Goal: Information Seeking & Learning: Learn about a topic

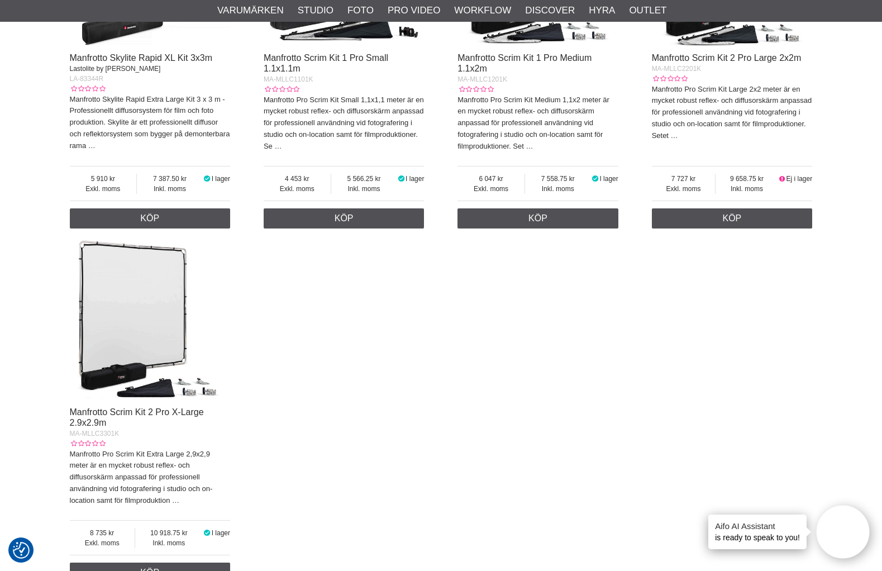
scroll to position [919, 0]
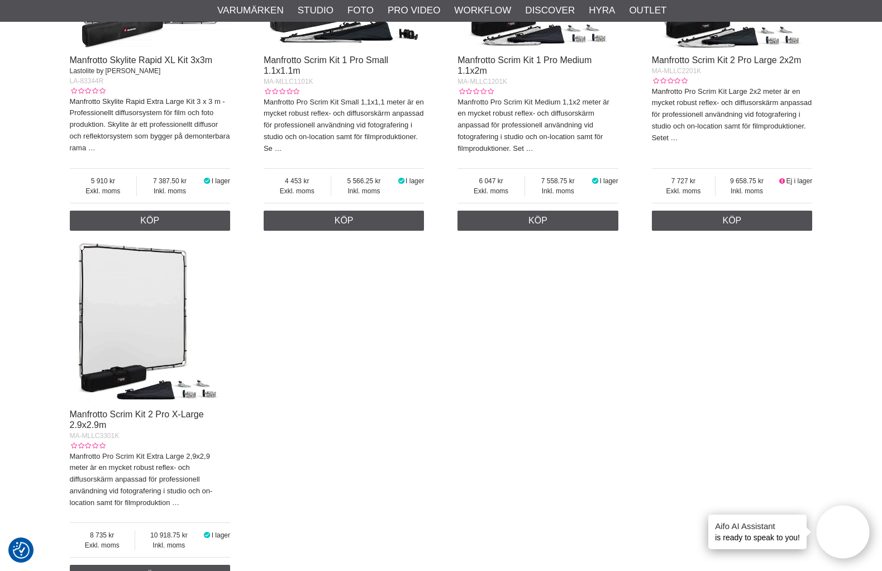
click at [158, 346] on img at bounding box center [150, 322] width 161 height 161
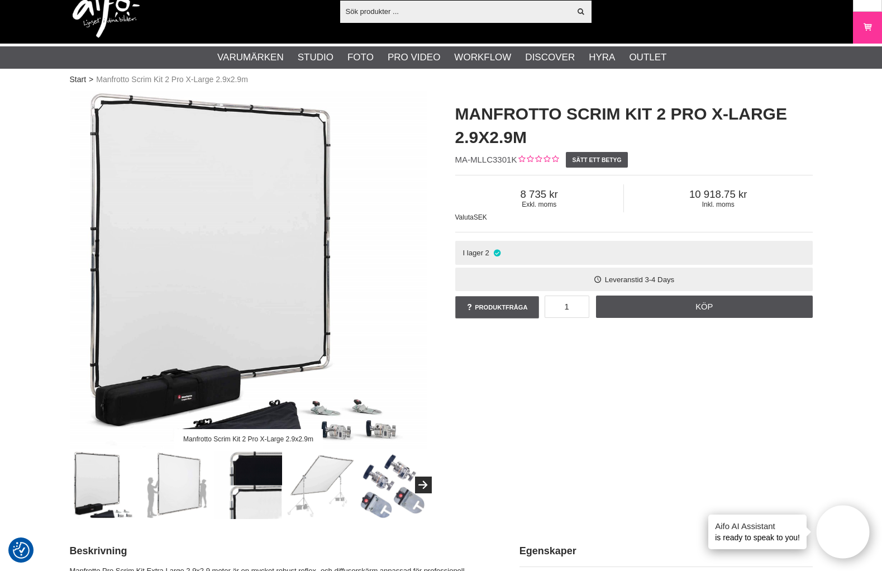
scroll to position [18, 0]
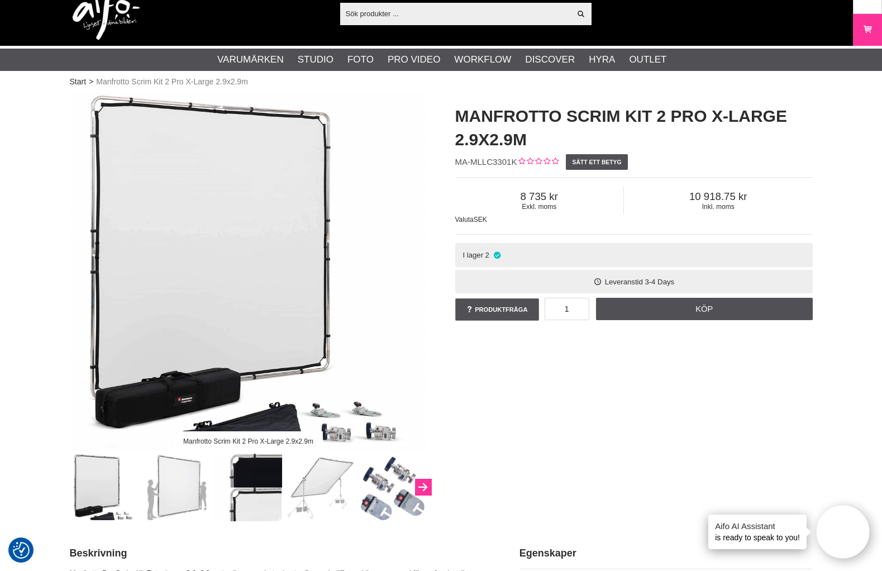
click at [424, 486] on icon "Next" at bounding box center [422, 488] width 13 height 10
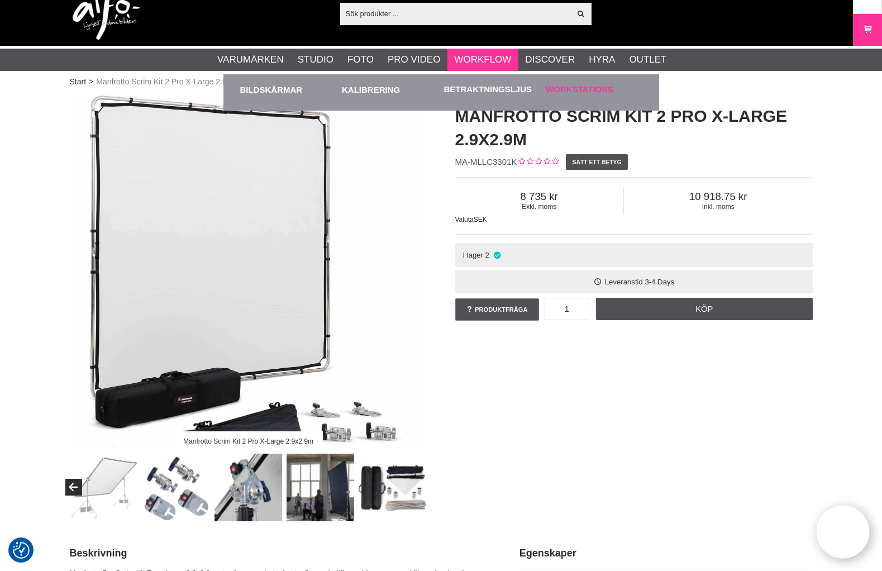
click at [566, 92] on link "Workstations" at bounding box center [580, 89] width 68 height 13
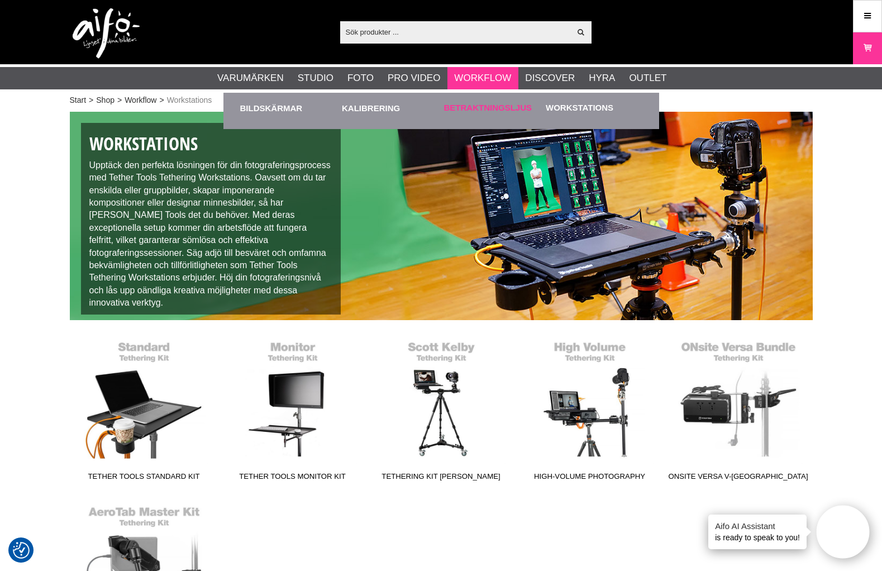
click at [485, 106] on link "Betraktningsljus" at bounding box center [488, 108] width 88 height 13
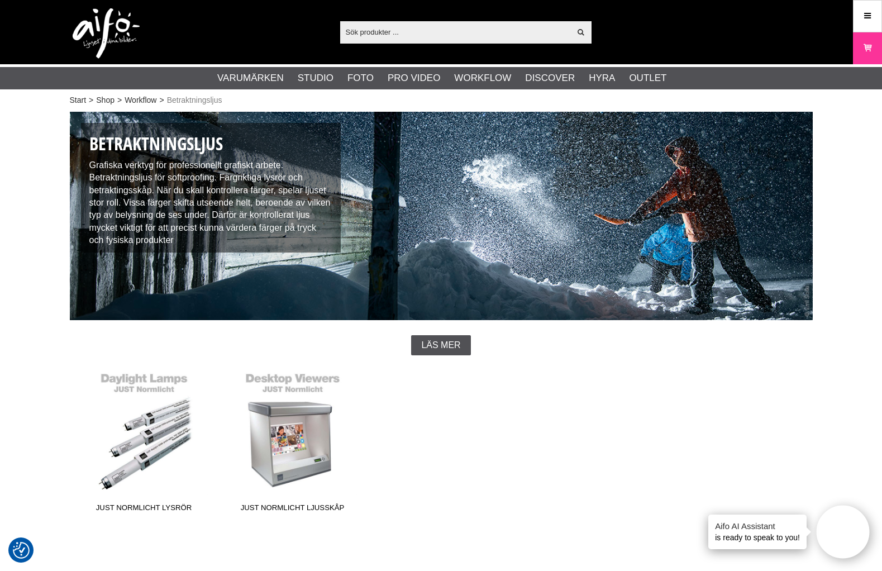
click at [443, 346] on span "Läs mer" at bounding box center [440, 345] width 39 height 10
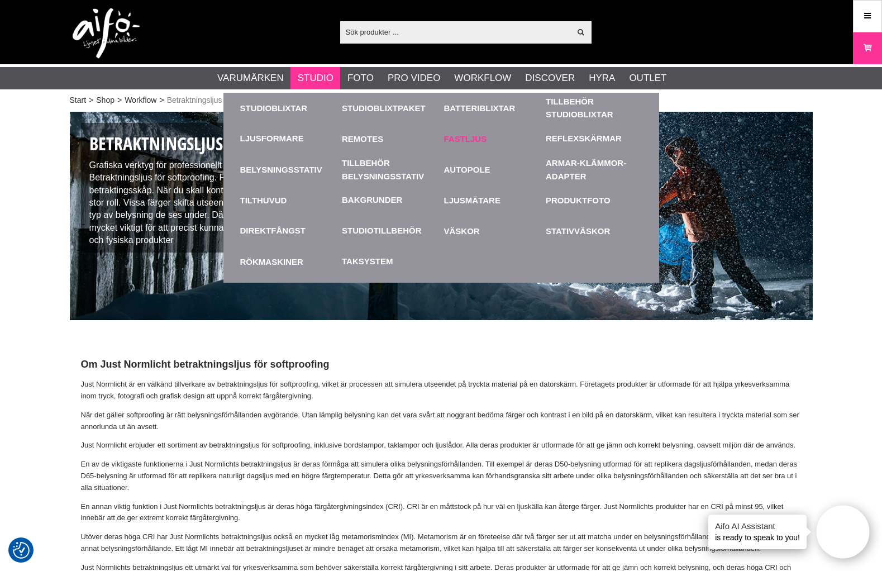
click at [475, 140] on link "Fastljus" at bounding box center [492, 138] width 97 height 31
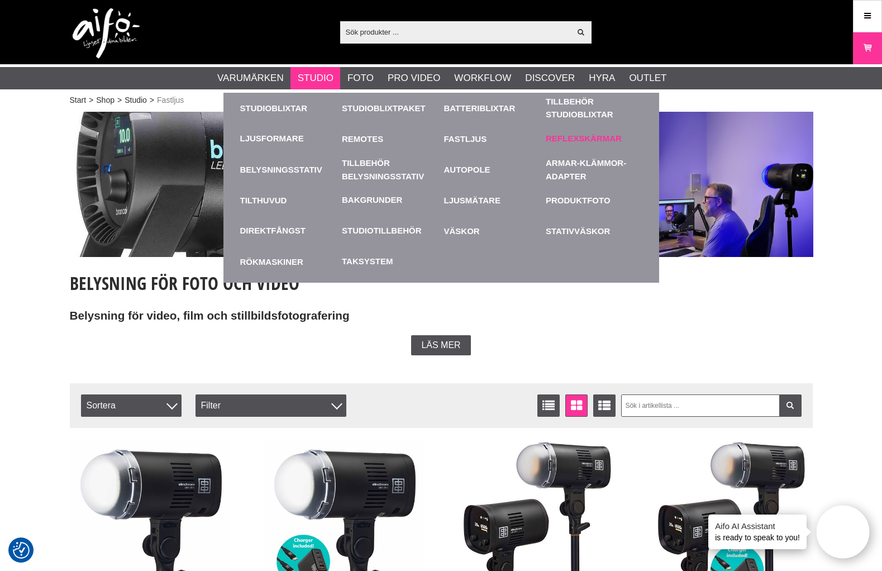
click at [565, 135] on link "Reflexskärmar" at bounding box center [584, 138] width 76 height 13
